Goal: Task Accomplishment & Management: Manage account settings

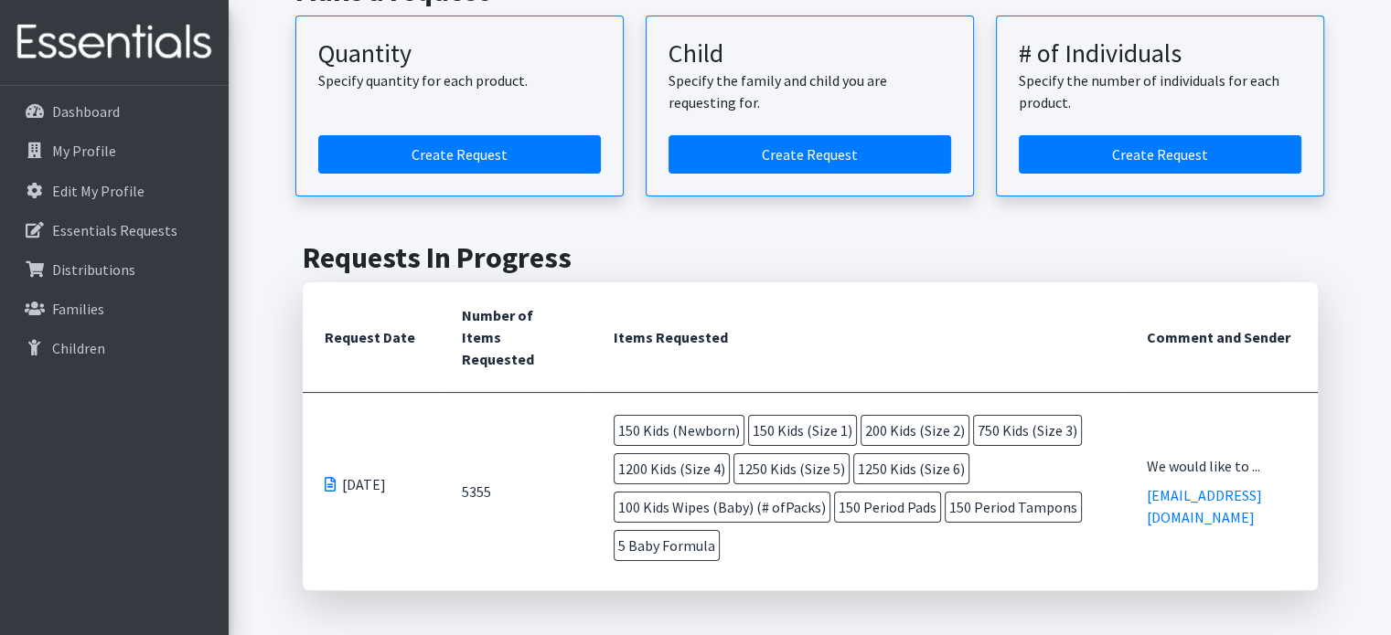
scroll to position [274, 0]
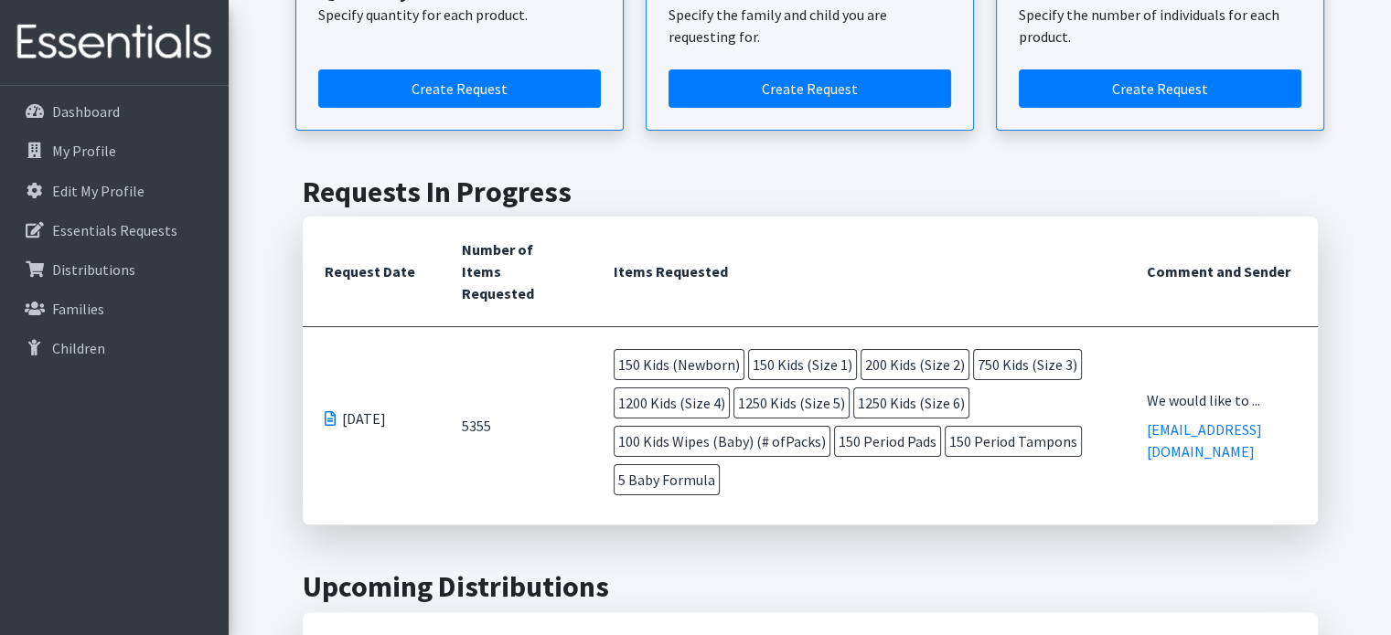
click at [328, 411] on span at bounding box center [330, 418] width 11 height 15
click at [371, 412] on span "09/08/2025" at bounding box center [364, 419] width 44 height 22
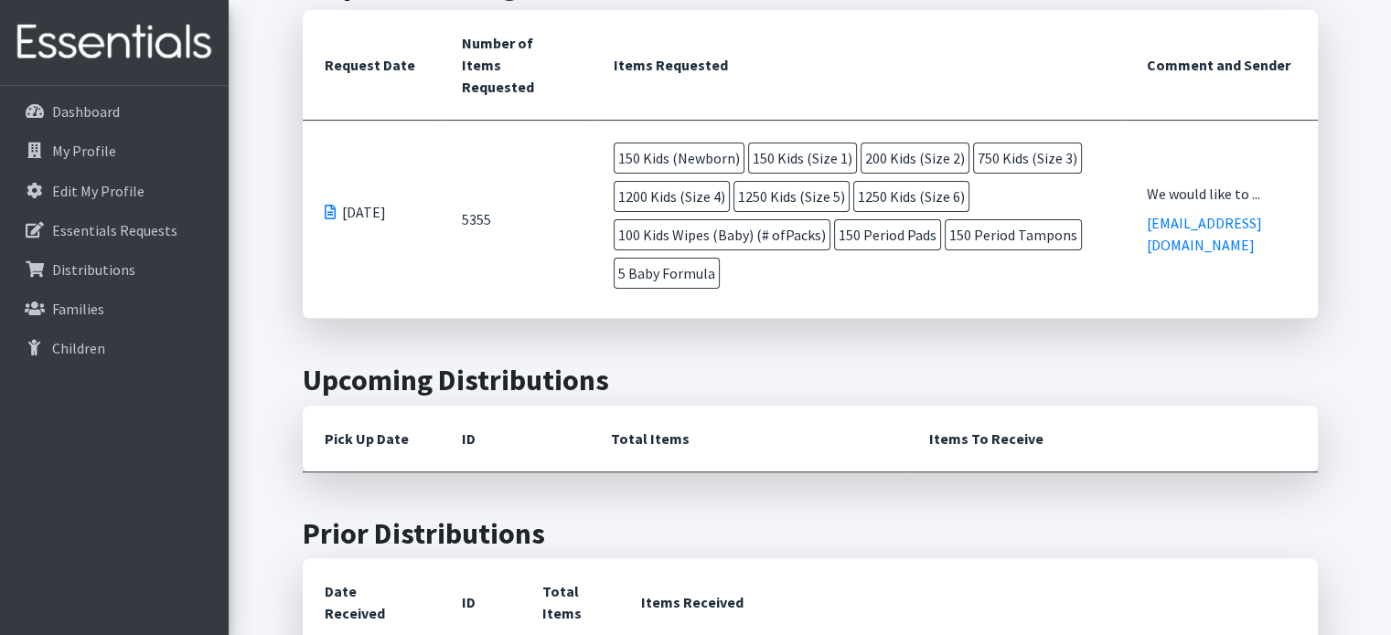
scroll to position [457, 0]
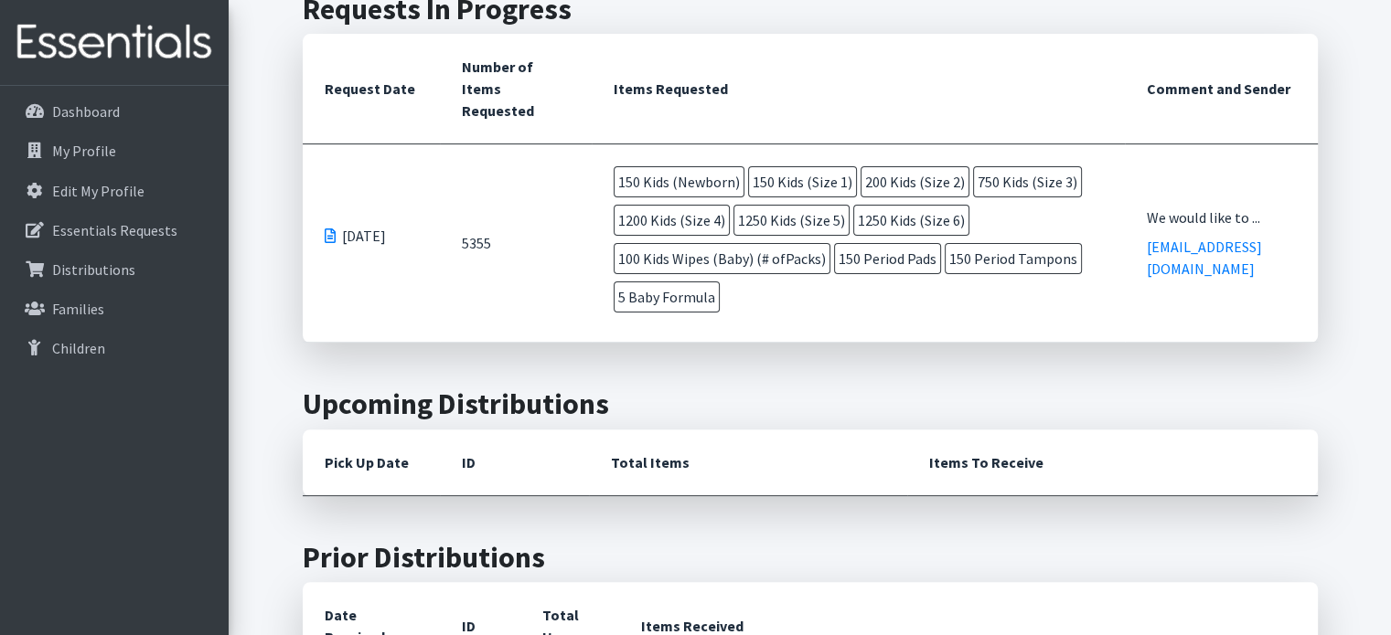
click at [327, 236] on span at bounding box center [330, 236] width 11 height 15
click at [362, 236] on span "09/08/2025" at bounding box center [364, 236] width 44 height 22
click at [97, 120] on p "Dashboard" at bounding box center [86, 111] width 68 height 18
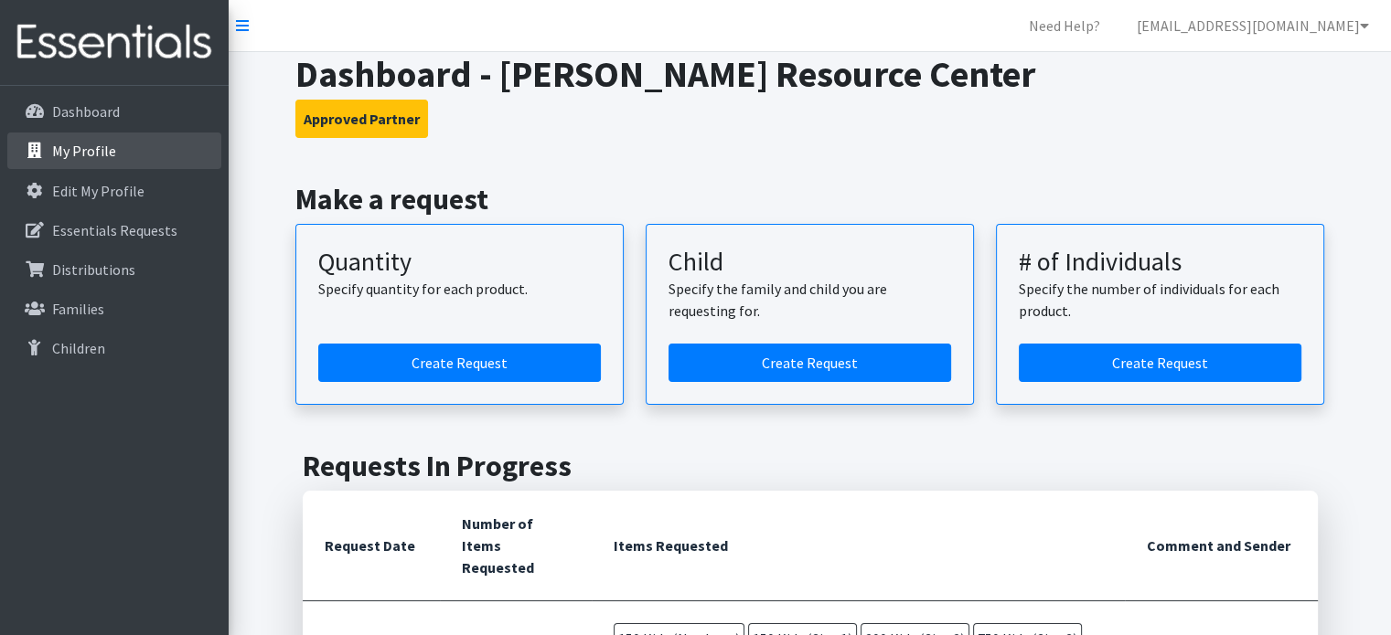
click at [91, 152] on p "My Profile" at bounding box center [84, 151] width 64 height 18
